Goal: Check status: Check status

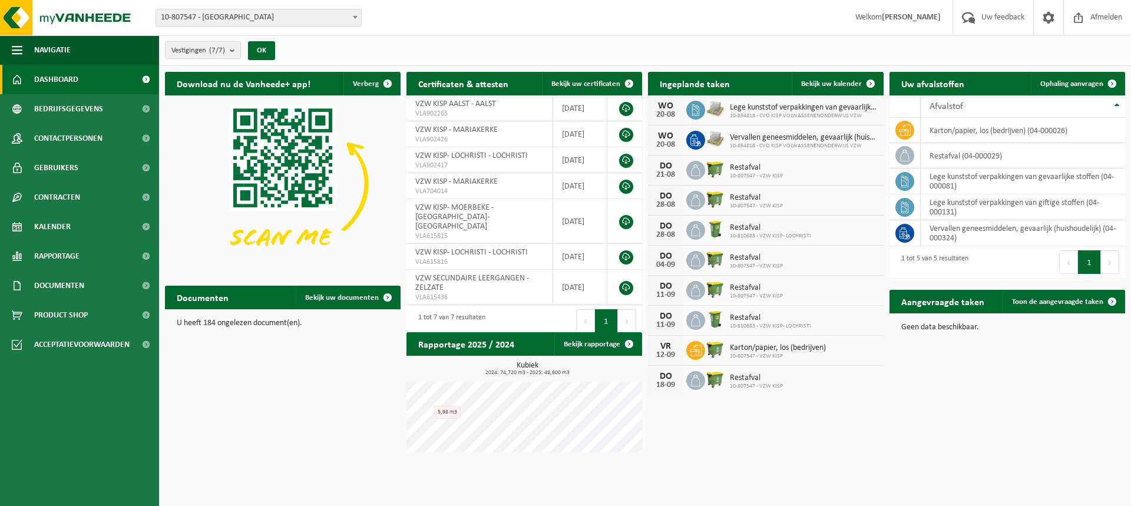
click at [147, 78] on span at bounding box center [146, 79] width 27 height 29
click at [276, 14] on span "10-807547 - [GEOGRAPHIC_DATA]" at bounding box center [258, 17] width 205 height 17
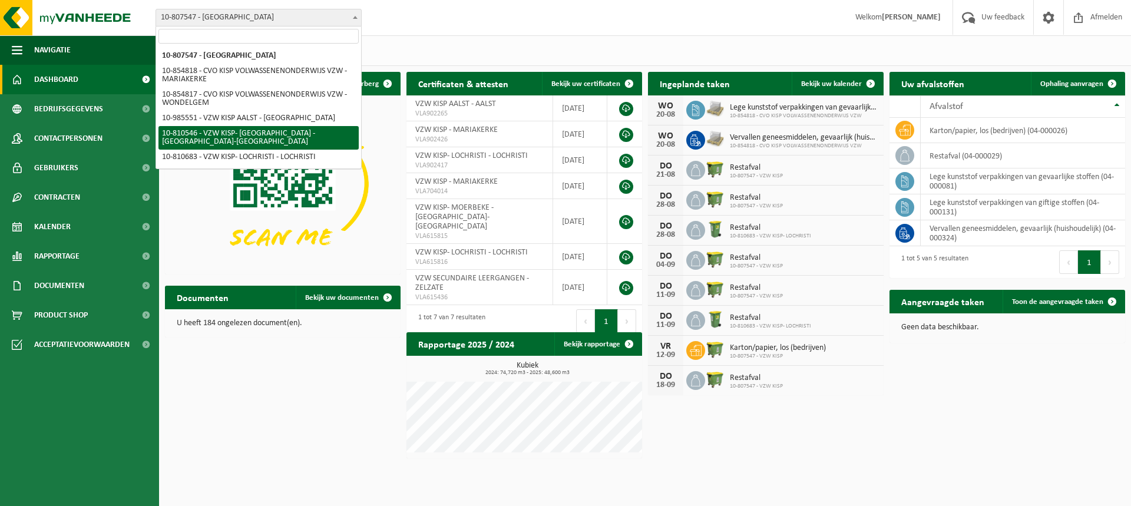
select select "35896"
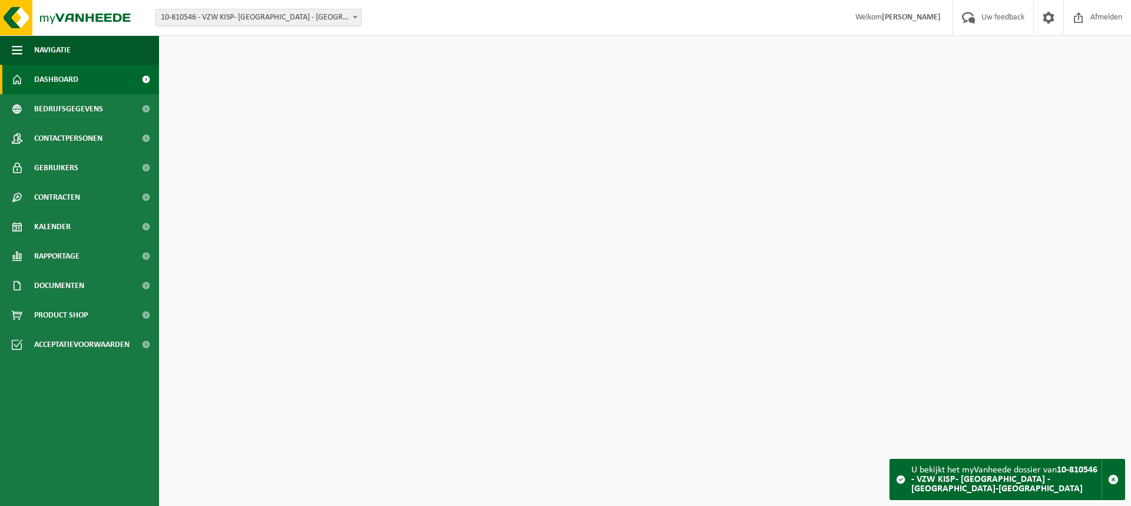
click at [283, 24] on span "10-810546 - VZW KISP- [GEOGRAPHIC_DATA] - [GEOGRAPHIC_DATA]-[GEOGRAPHIC_DATA]" at bounding box center [258, 17] width 205 height 17
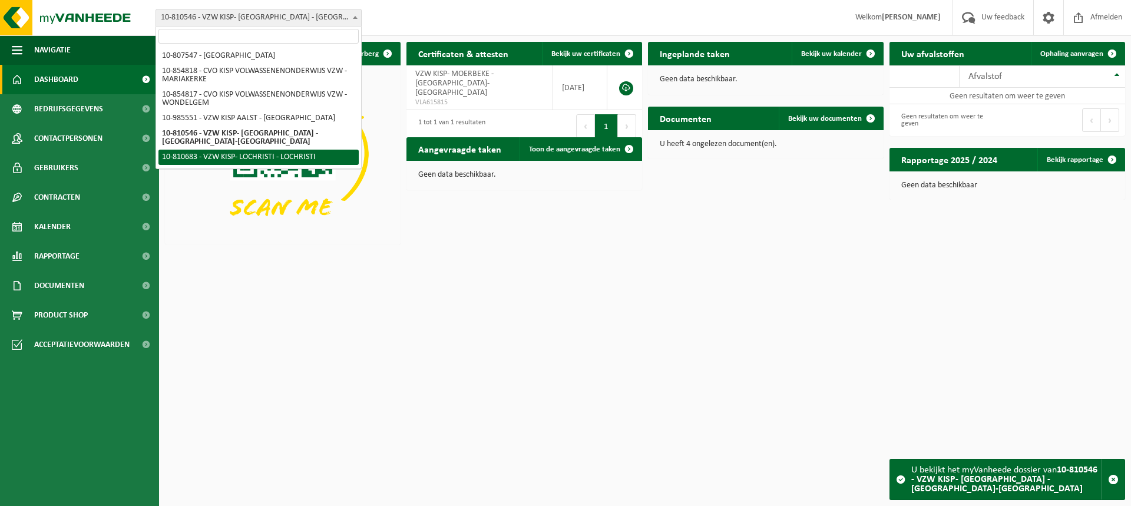
select select "35927"
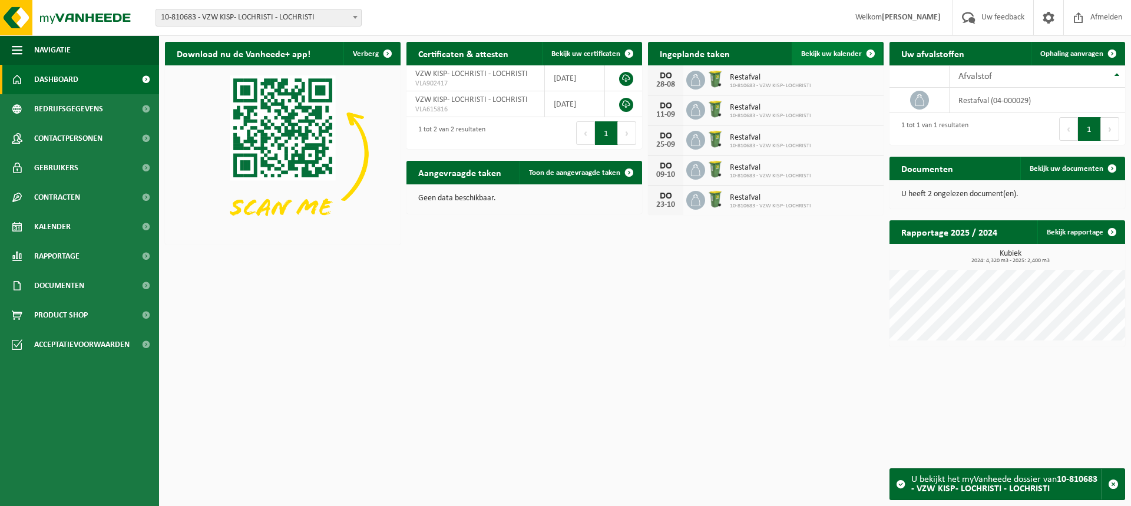
click at [862, 52] on span at bounding box center [871, 54] width 24 height 24
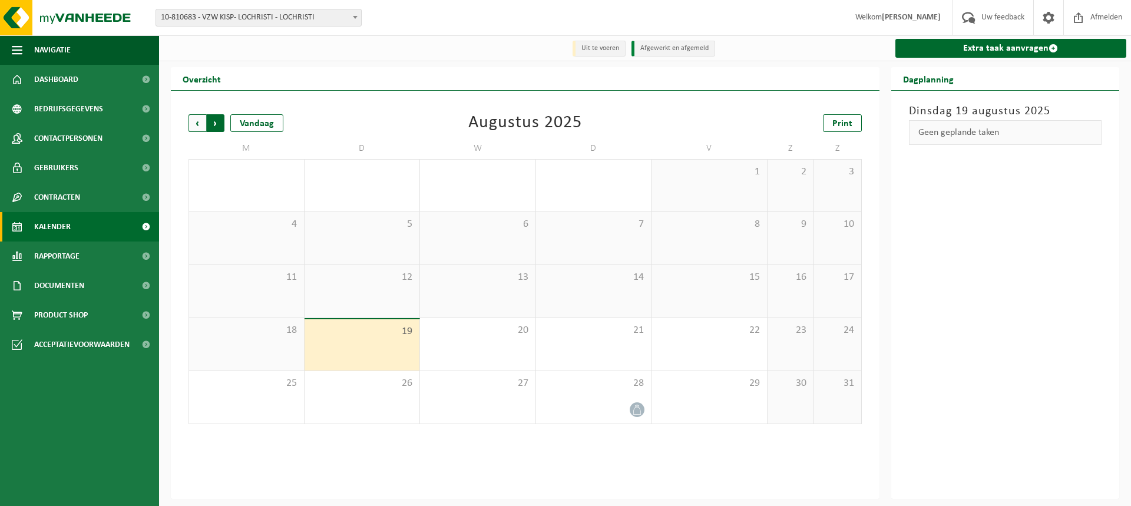
click at [197, 123] on span "Vorige" at bounding box center [198, 123] width 18 height 18
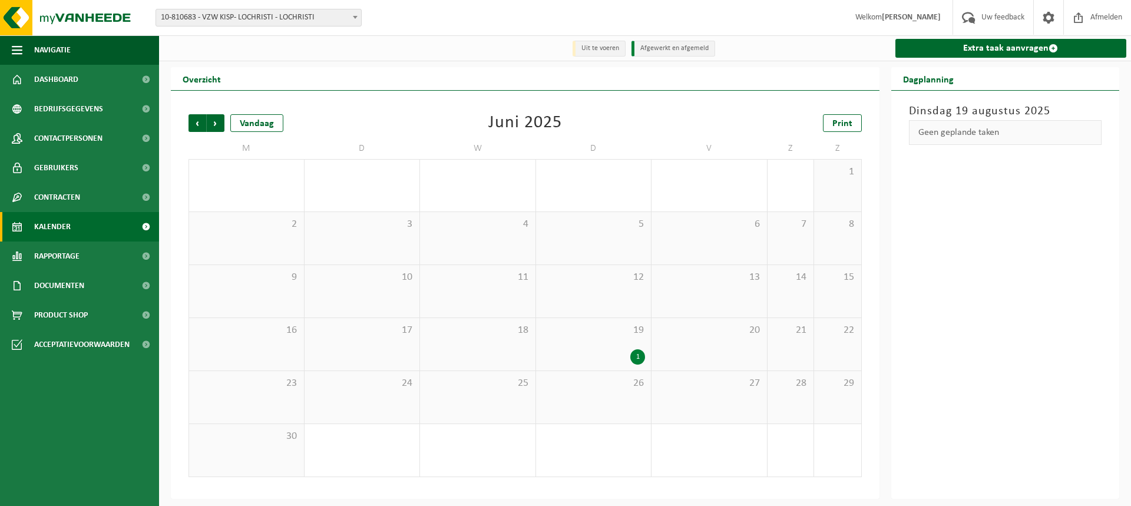
click at [291, 20] on span "10-810683 - VZW KISP- LOCHRISTI - LOCHRISTI" at bounding box center [258, 17] width 205 height 17
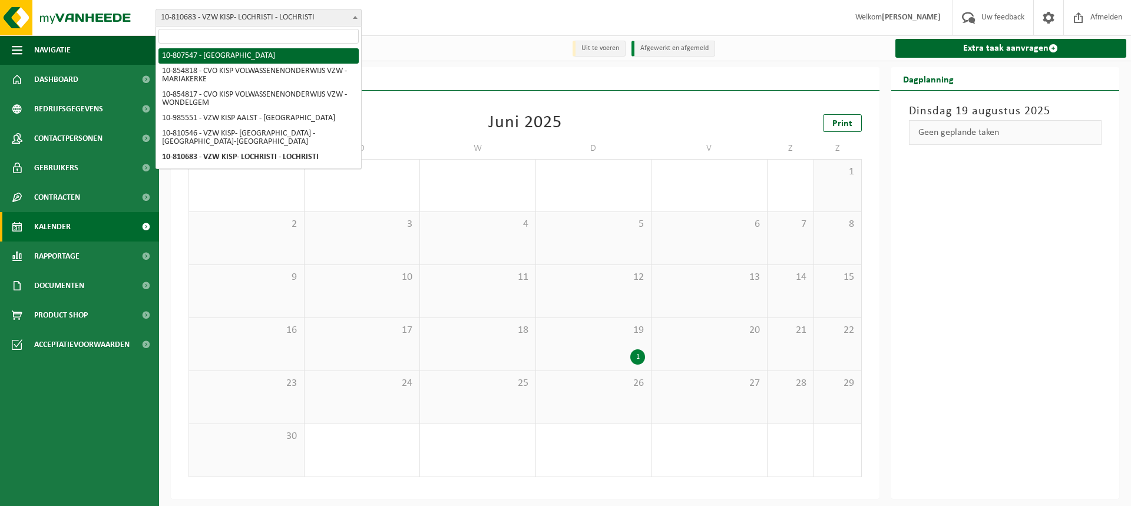
select select "35258"
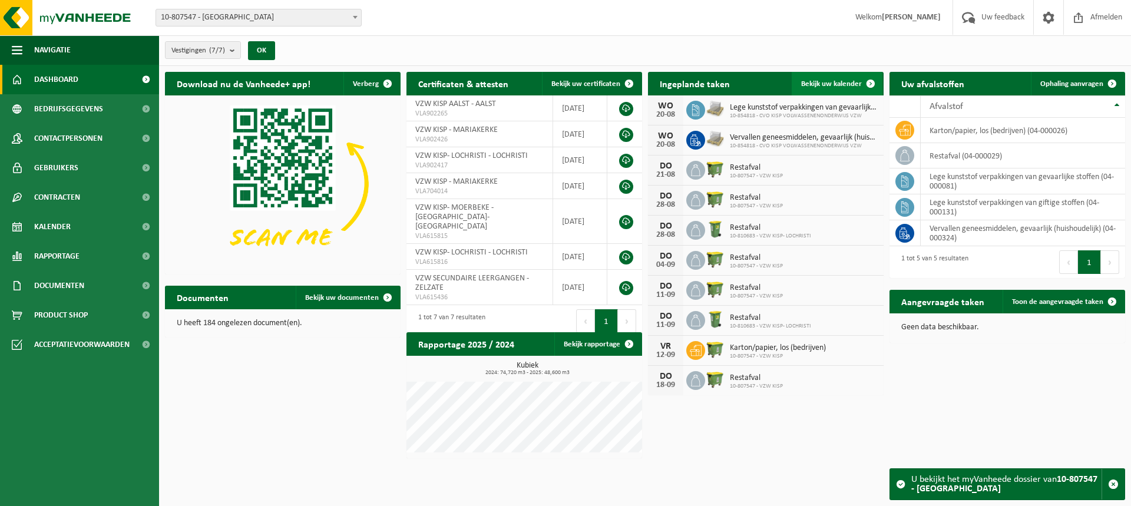
click at [840, 88] on link "Bekijk uw kalender" at bounding box center [837, 84] width 91 height 24
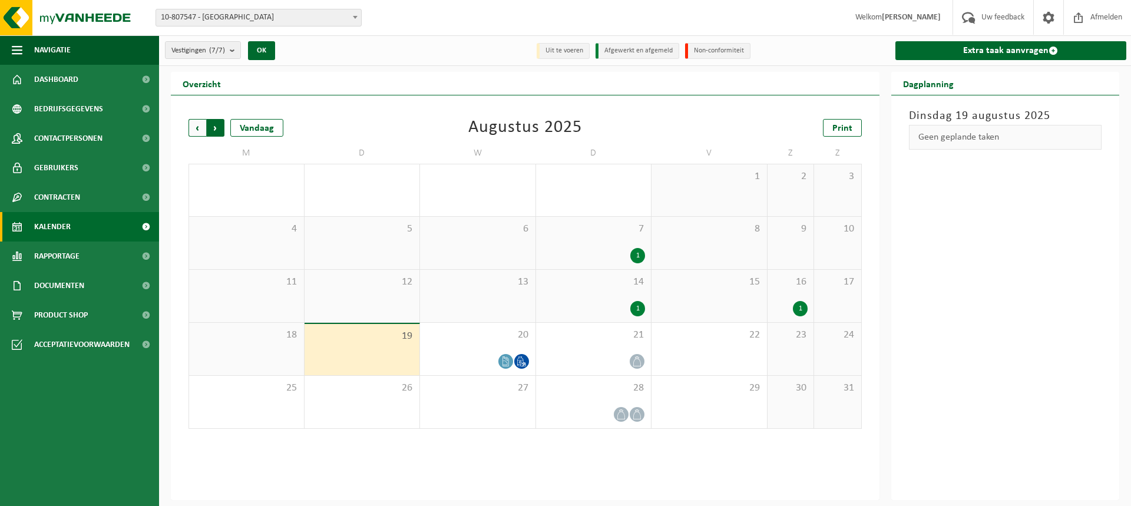
click at [190, 125] on span "Vorige" at bounding box center [198, 128] width 18 height 18
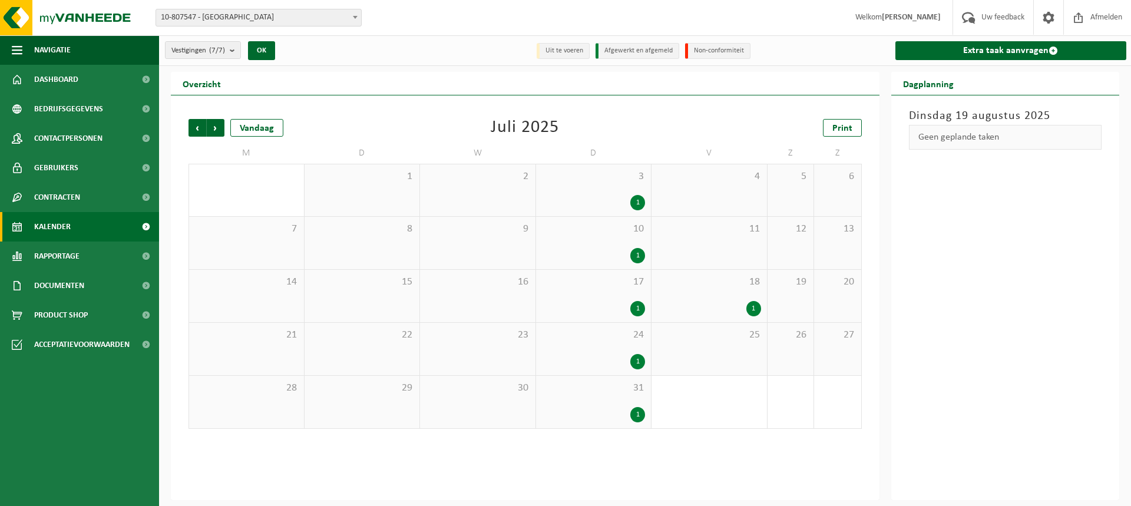
click at [189, 125] on span "Vorige" at bounding box center [198, 128] width 18 height 18
click at [216, 130] on span "Volgende" at bounding box center [216, 128] width 18 height 18
